Goal: Transaction & Acquisition: Purchase product/service

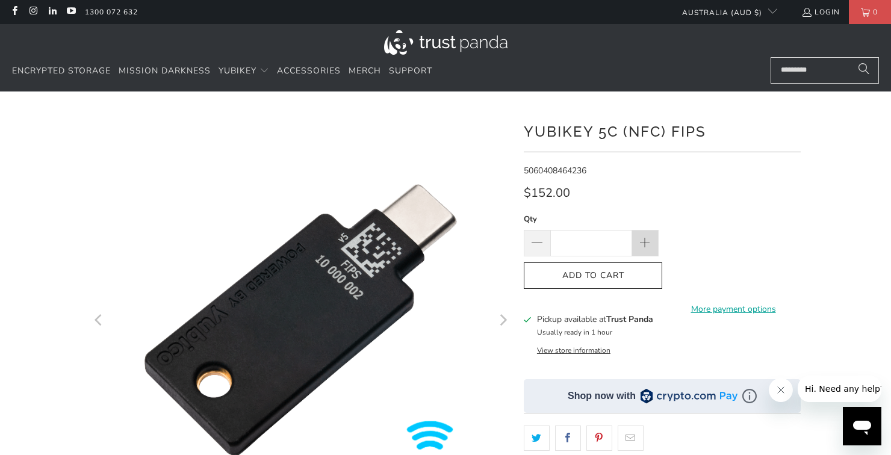
click at [643, 243] on span at bounding box center [645, 243] width 13 height 13
type input "*"
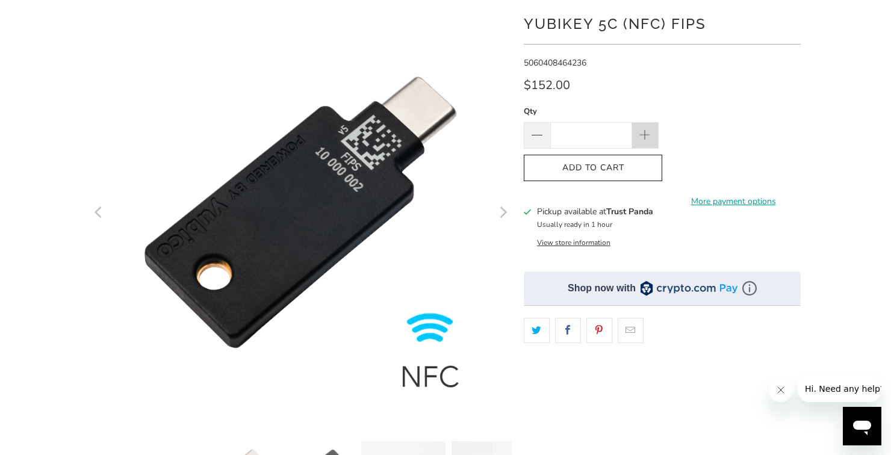
scroll to position [108, 0]
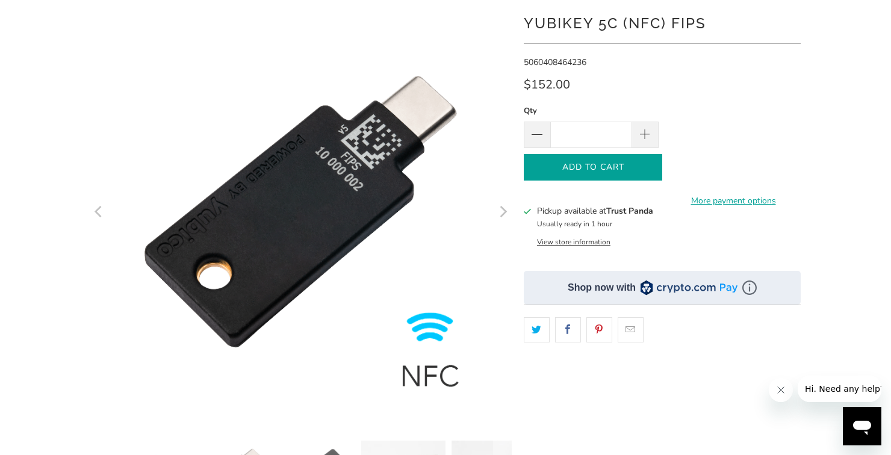
click at [626, 165] on span "Add to Cart" at bounding box center [593, 168] width 113 height 10
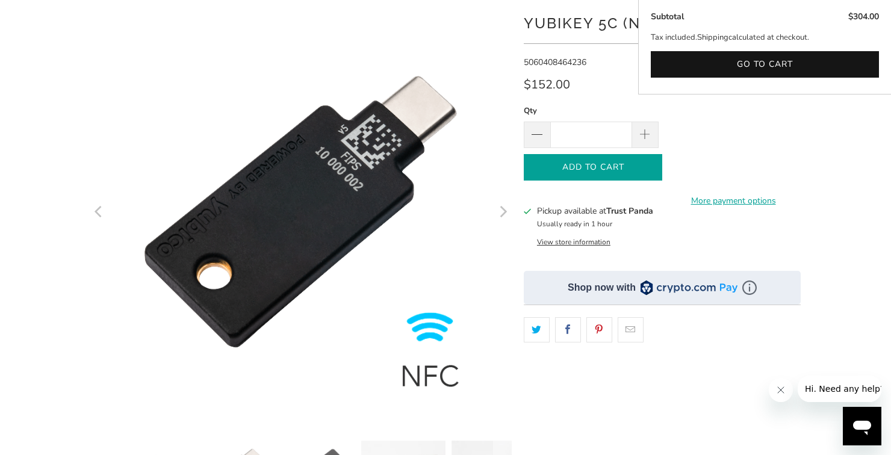
click at [502, 215] on icon "Next" at bounding box center [503, 211] width 7 height 11
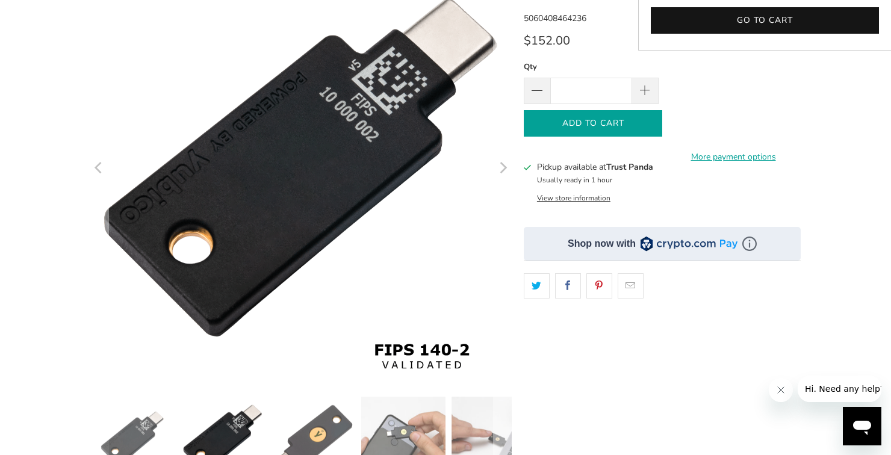
scroll to position [0, 0]
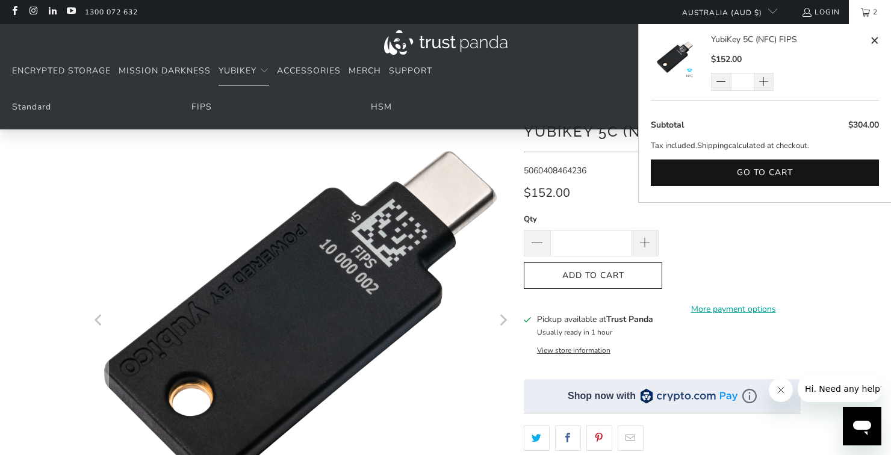
click at [874, 39] on span at bounding box center [874, 40] width 9 height 15
type input "*"
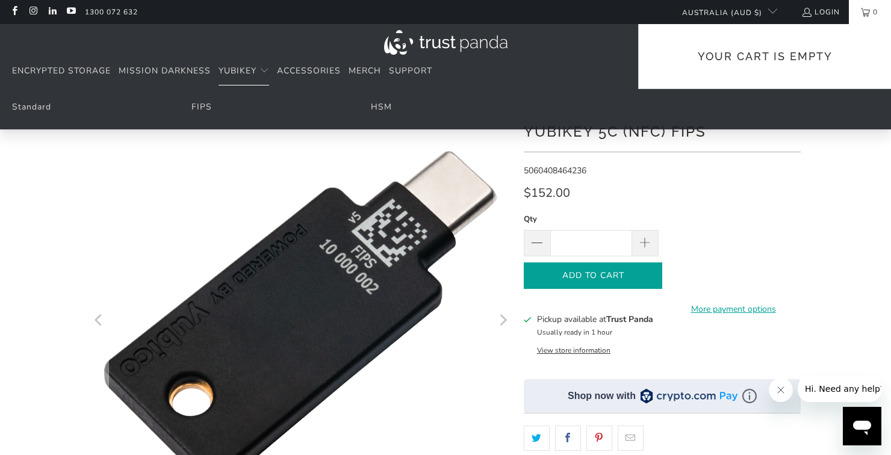
click at [625, 273] on span "Add to Cart" at bounding box center [593, 276] width 113 height 10
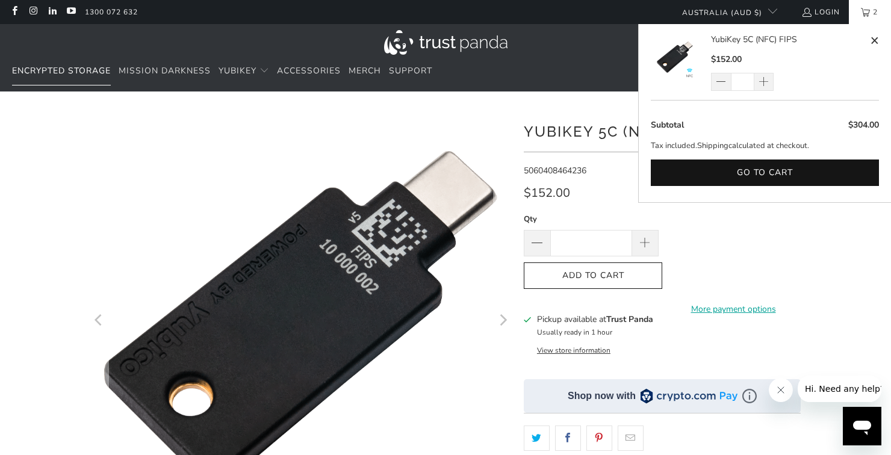
click at [79, 74] on span "Encrypted Storage" at bounding box center [61, 70] width 99 height 11
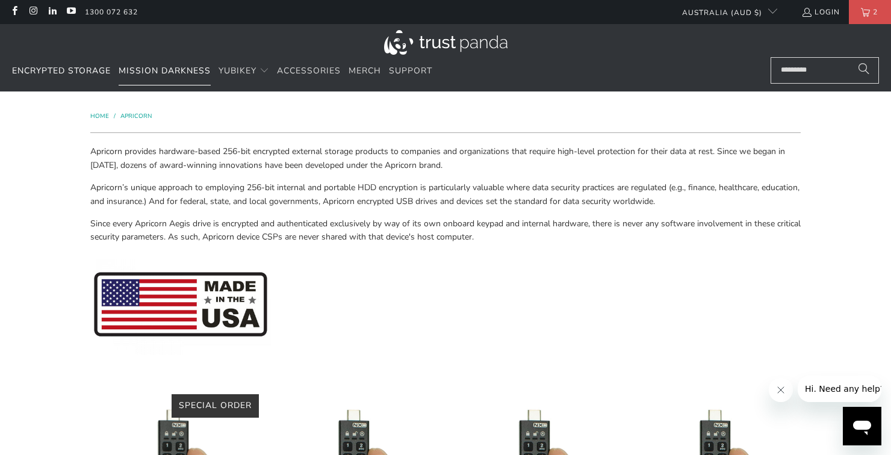
click at [185, 66] on span "Mission Darkness" at bounding box center [165, 70] width 92 height 11
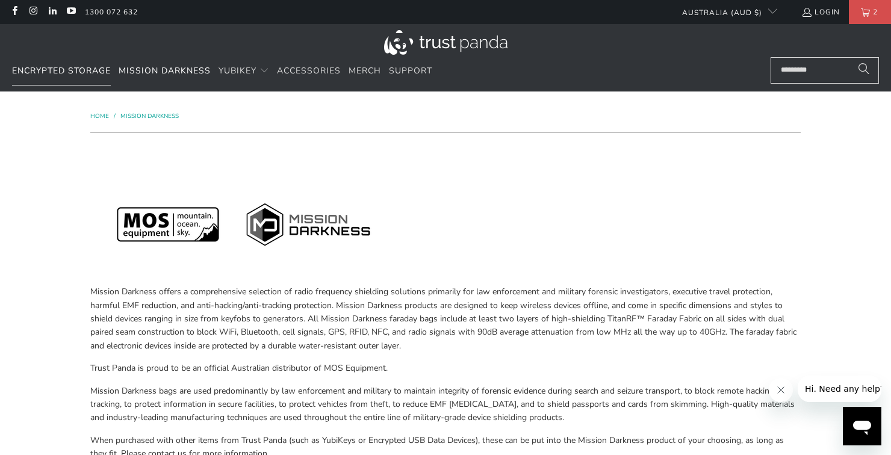
click at [81, 67] on span "Encrypted Storage" at bounding box center [61, 70] width 99 height 11
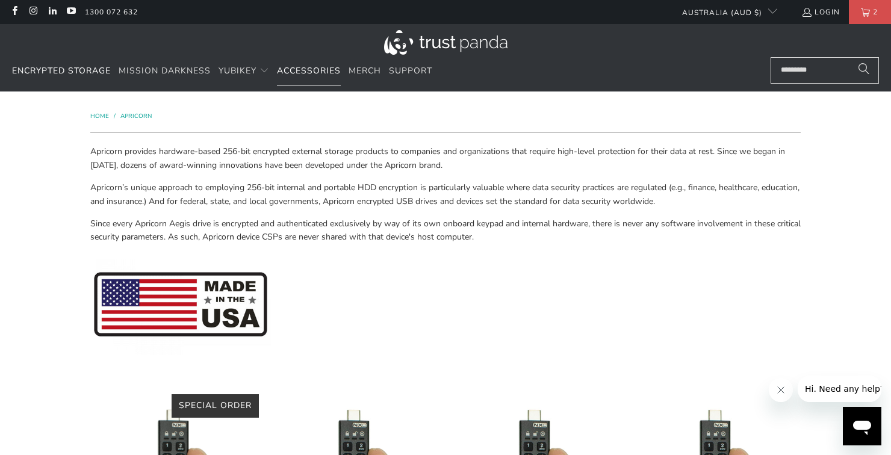
click at [299, 73] on span "Accessories" at bounding box center [309, 70] width 64 height 11
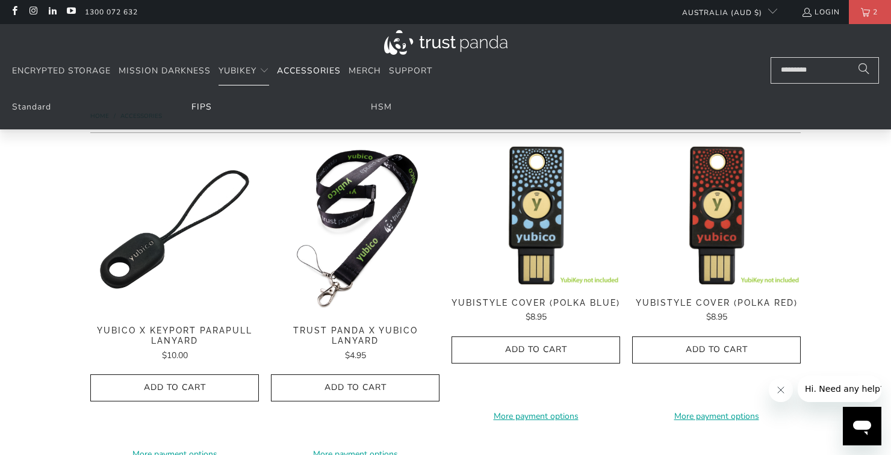
click at [210, 107] on link "FIPS" at bounding box center [201, 106] width 20 height 11
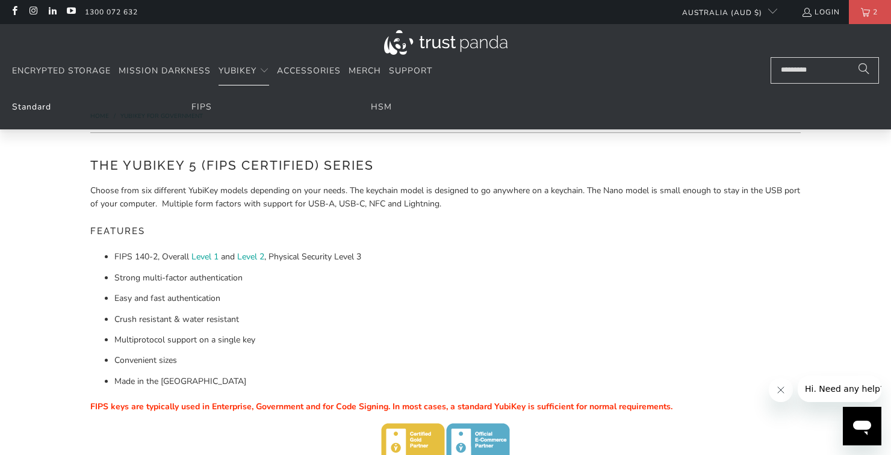
click at [45, 107] on link "Standard" at bounding box center [31, 106] width 39 height 11
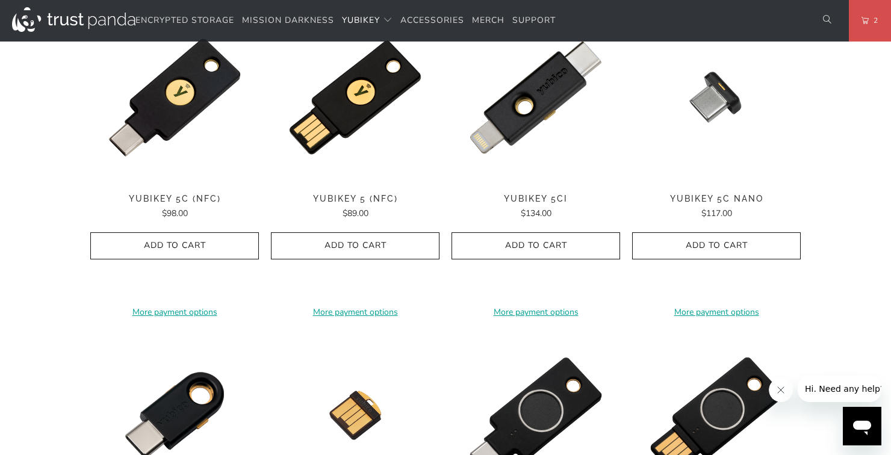
scroll to position [650, 0]
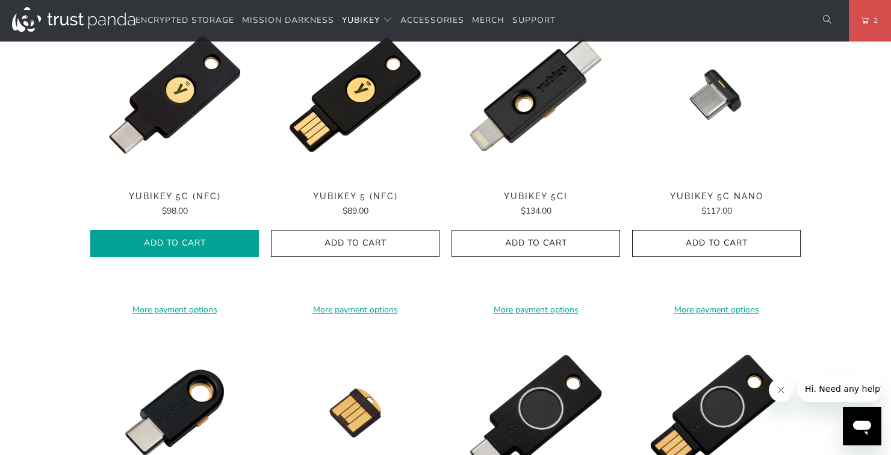
click at [216, 241] on span "Add to Cart" at bounding box center [174, 243] width 143 height 10
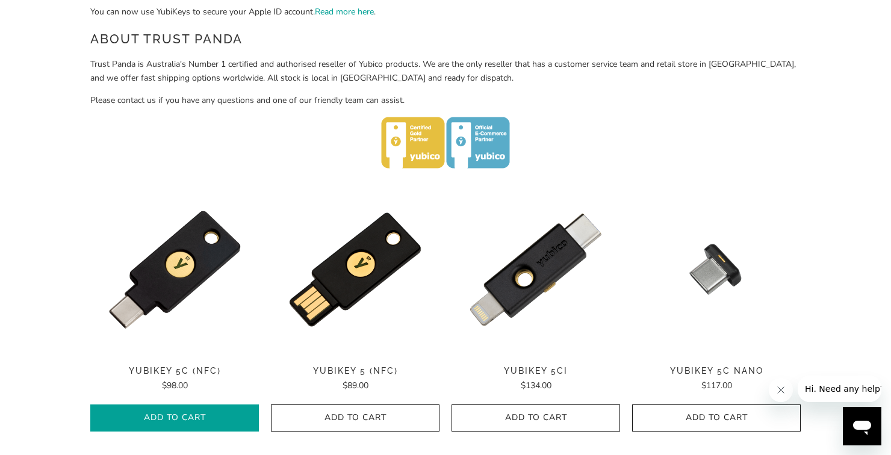
scroll to position [0, 0]
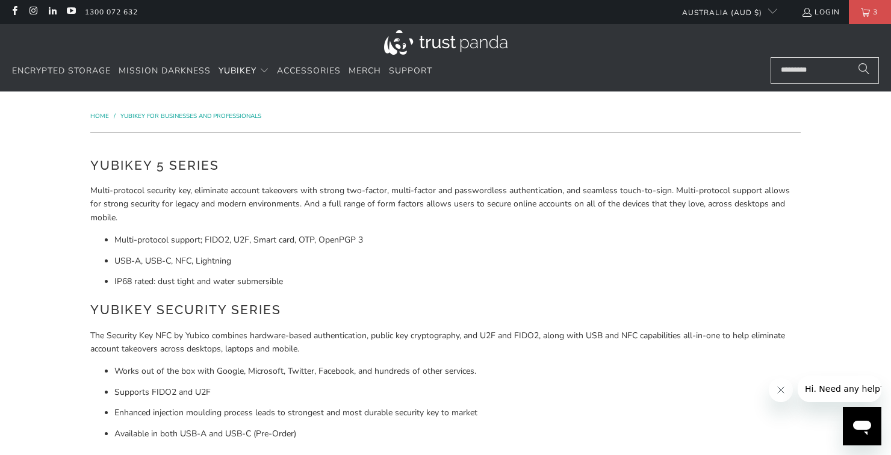
click at [867, 13] on link "3" at bounding box center [870, 12] width 42 height 24
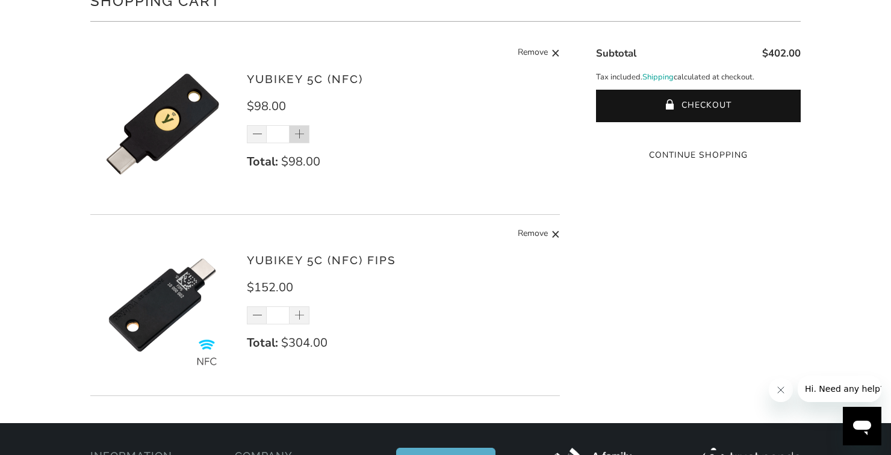
click at [302, 134] on span at bounding box center [300, 135] width 12 height 12
type input "*"
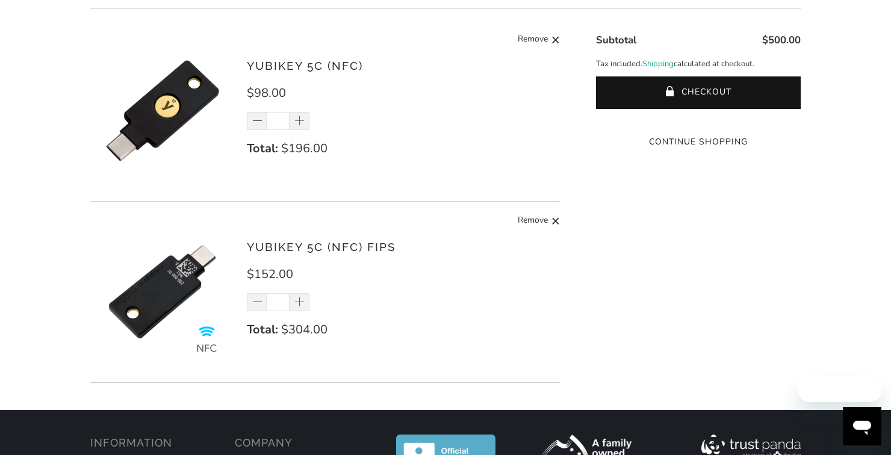
scroll to position [136, 0]
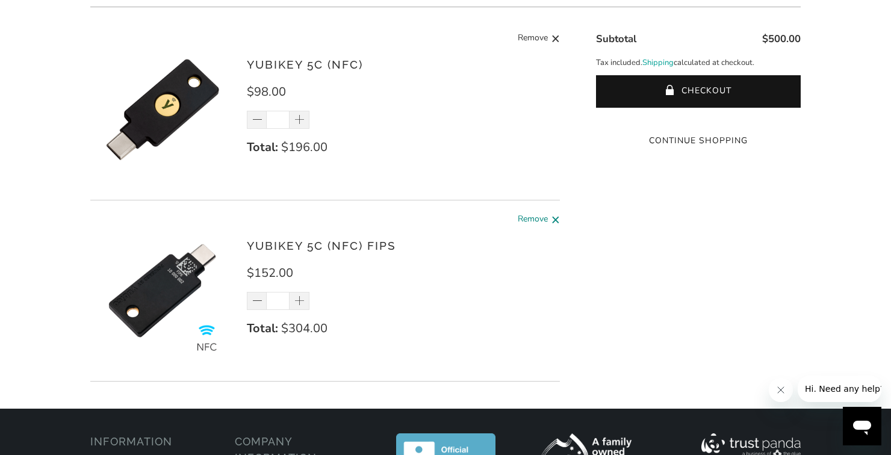
click at [556, 224] on span at bounding box center [555, 220] width 9 height 15
type input "*"
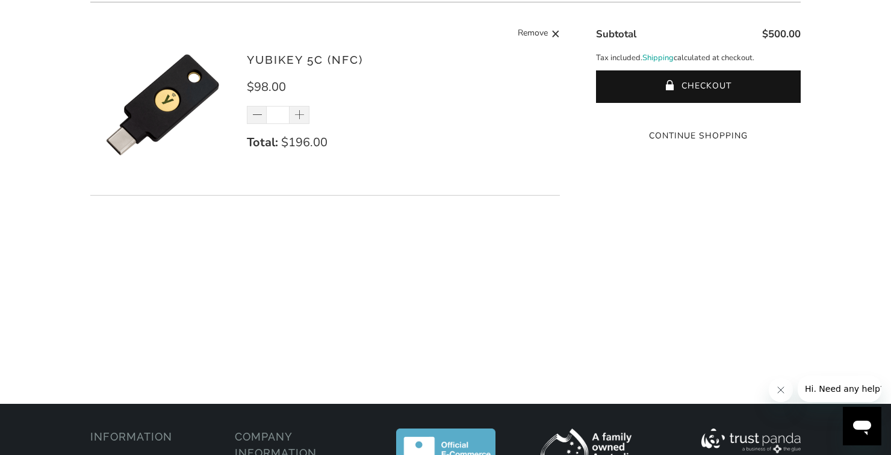
scroll to position [0, 0]
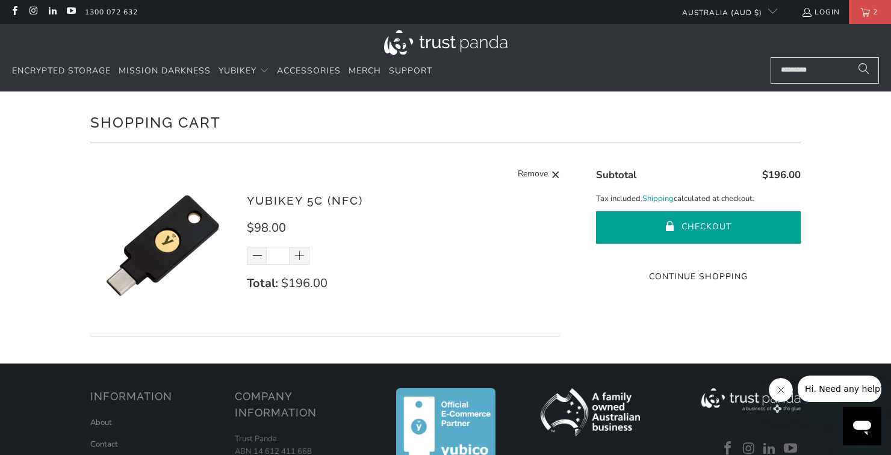
click at [723, 222] on button "Checkout" at bounding box center [698, 227] width 205 height 33
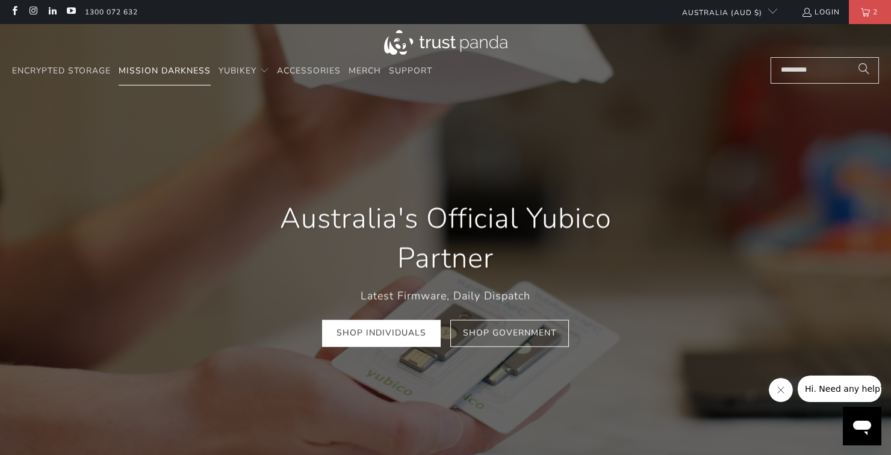
click at [174, 72] on span "Mission Darkness" at bounding box center [165, 70] width 92 height 11
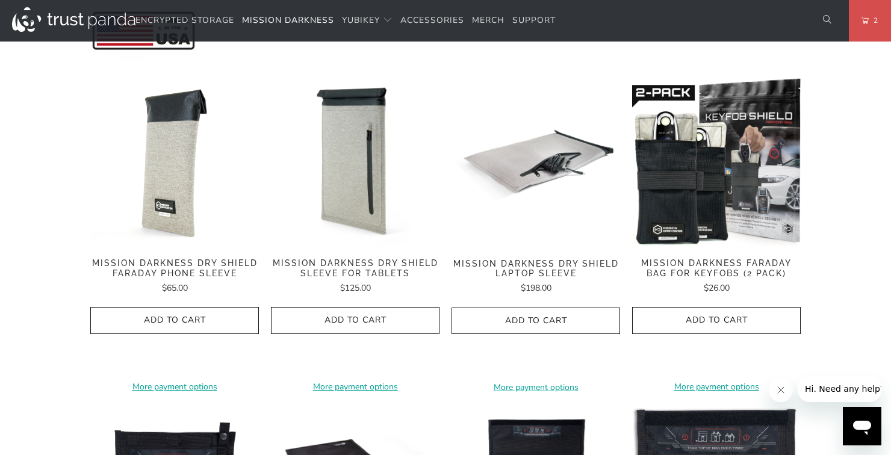
scroll to position [596, 0]
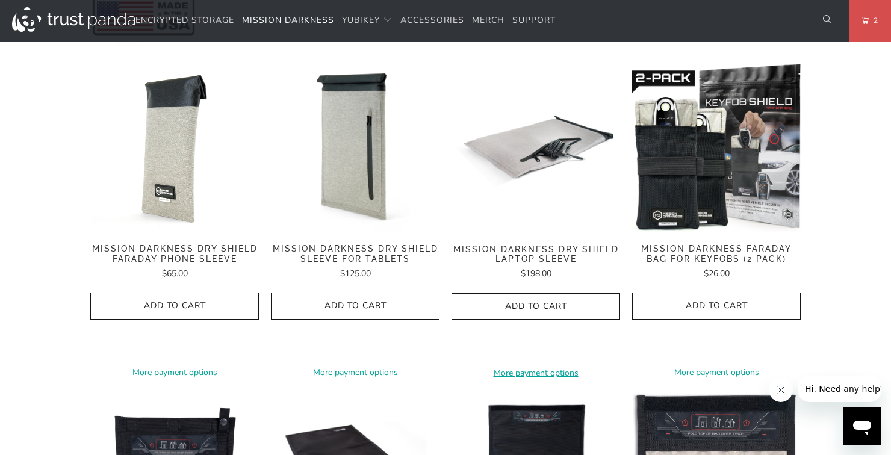
click at [705, 244] on span "Mission Darkness Faraday Bag for Keyfobs (2 pack)" at bounding box center [716, 254] width 169 height 20
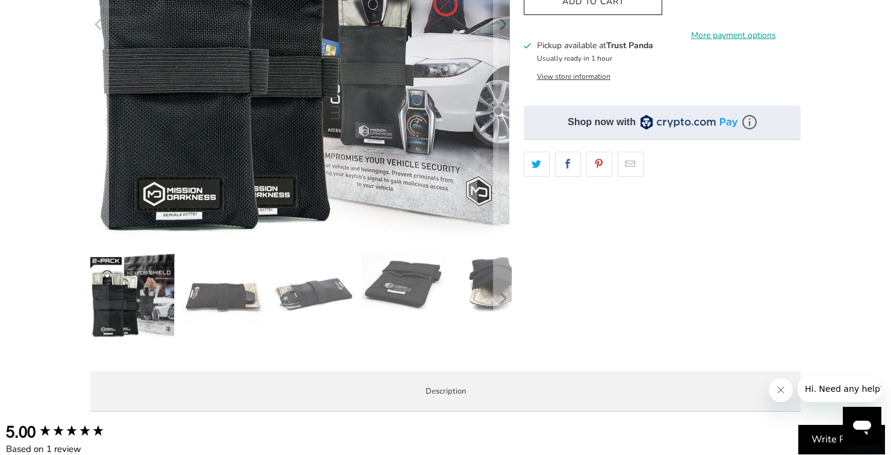
scroll to position [311, 0]
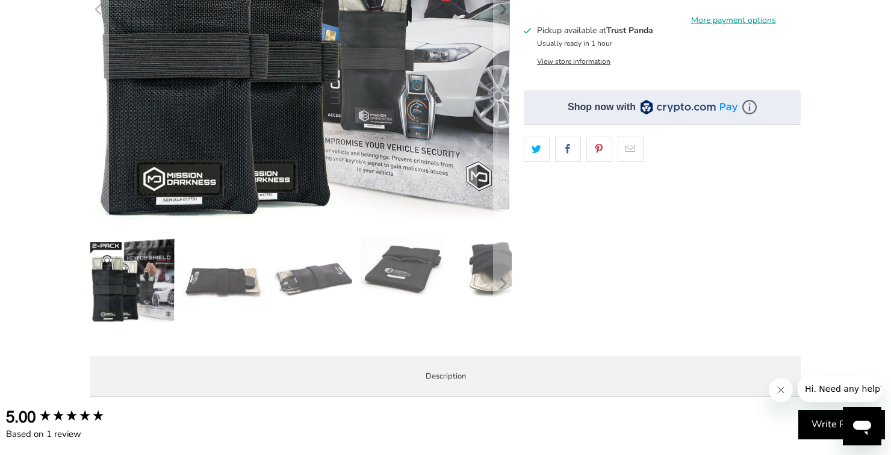
click at [243, 284] on img at bounding box center [223, 280] width 84 height 84
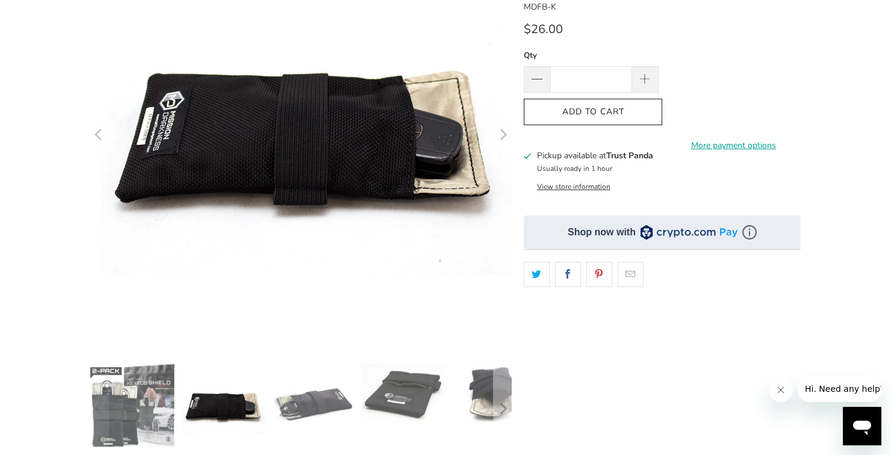
scroll to position [180, 0]
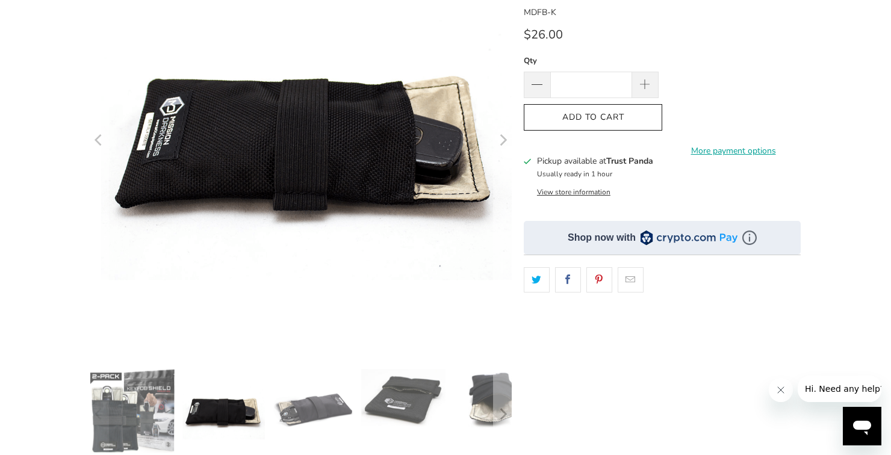
click at [309, 408] on img at bounding box center [313, 411] width 84 height 84
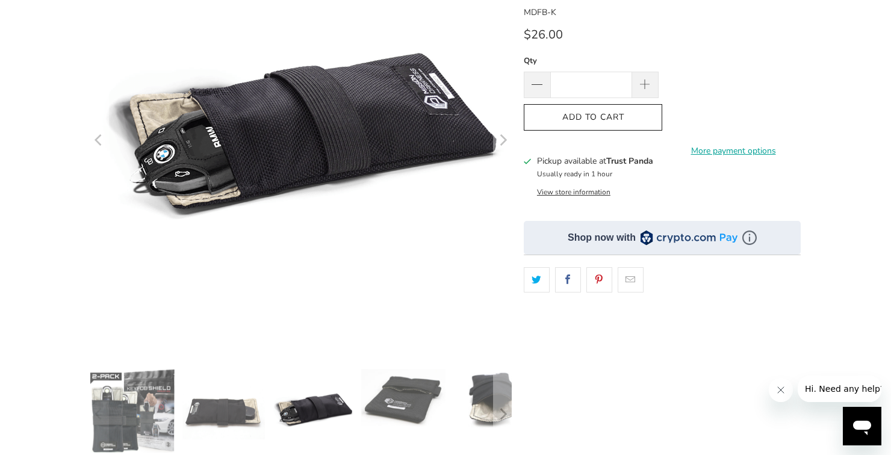
click at [0, 0] on div "Overview Product Features Demo Videos Enterprise and Government Local Service &…" at bounding box center [0, 0] width 0 height 0
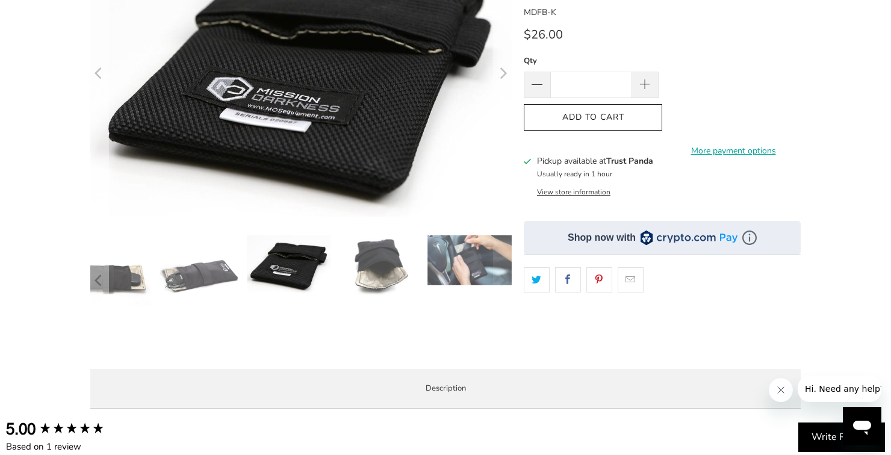
click at [367, 275] on img at bounding box center [379, 265] width 84 height 61
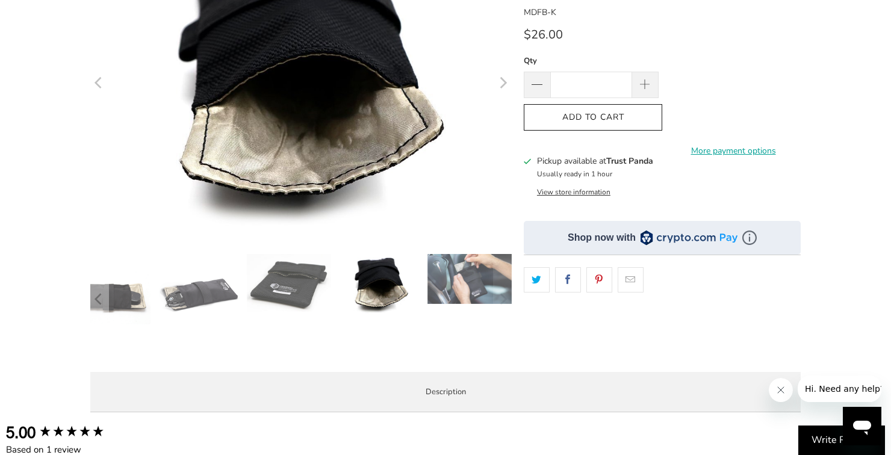
click at [435, 283] on div at bounding box center [301, 299] width 422 height 90
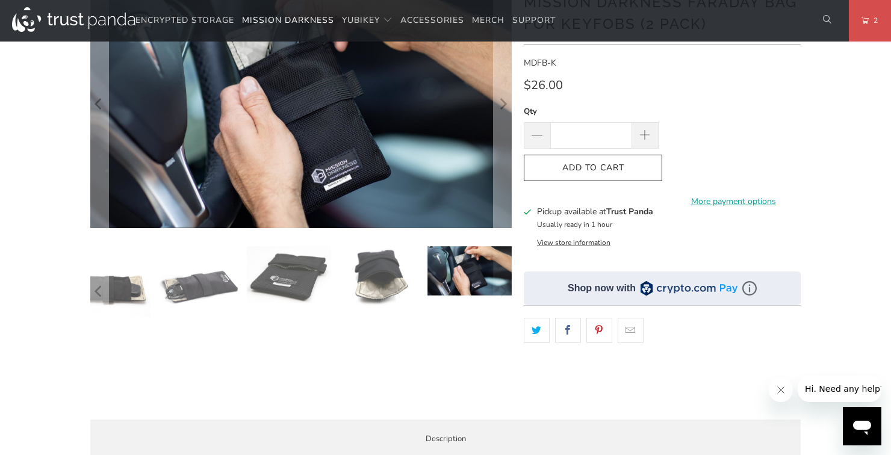
scroll to position [0, 0]
